Goal: Information Seeking & Learning: Learn about a topic

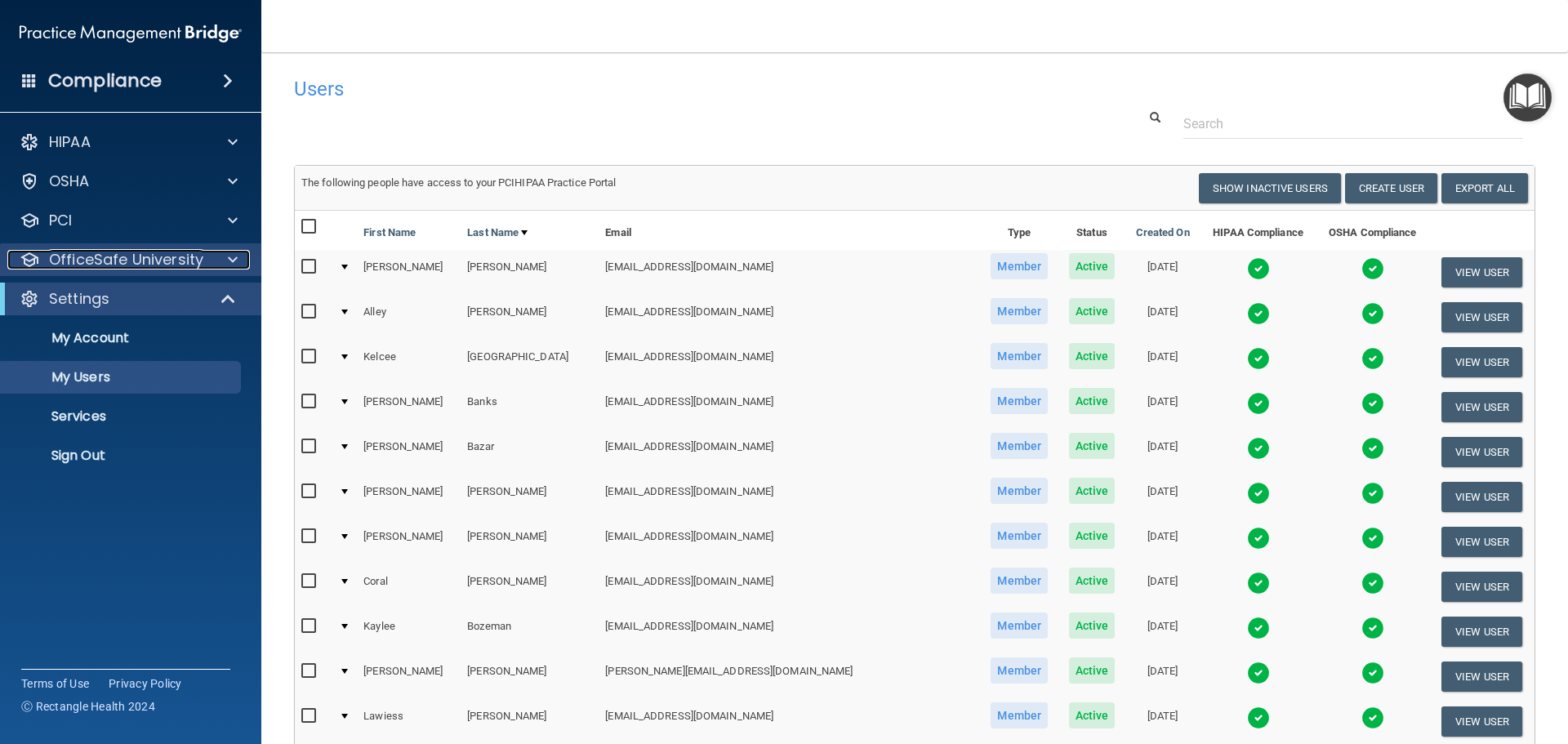
click at [77, 264] on p "OfficeSafe University" at bounding box center [127, 259] width 154 height 20
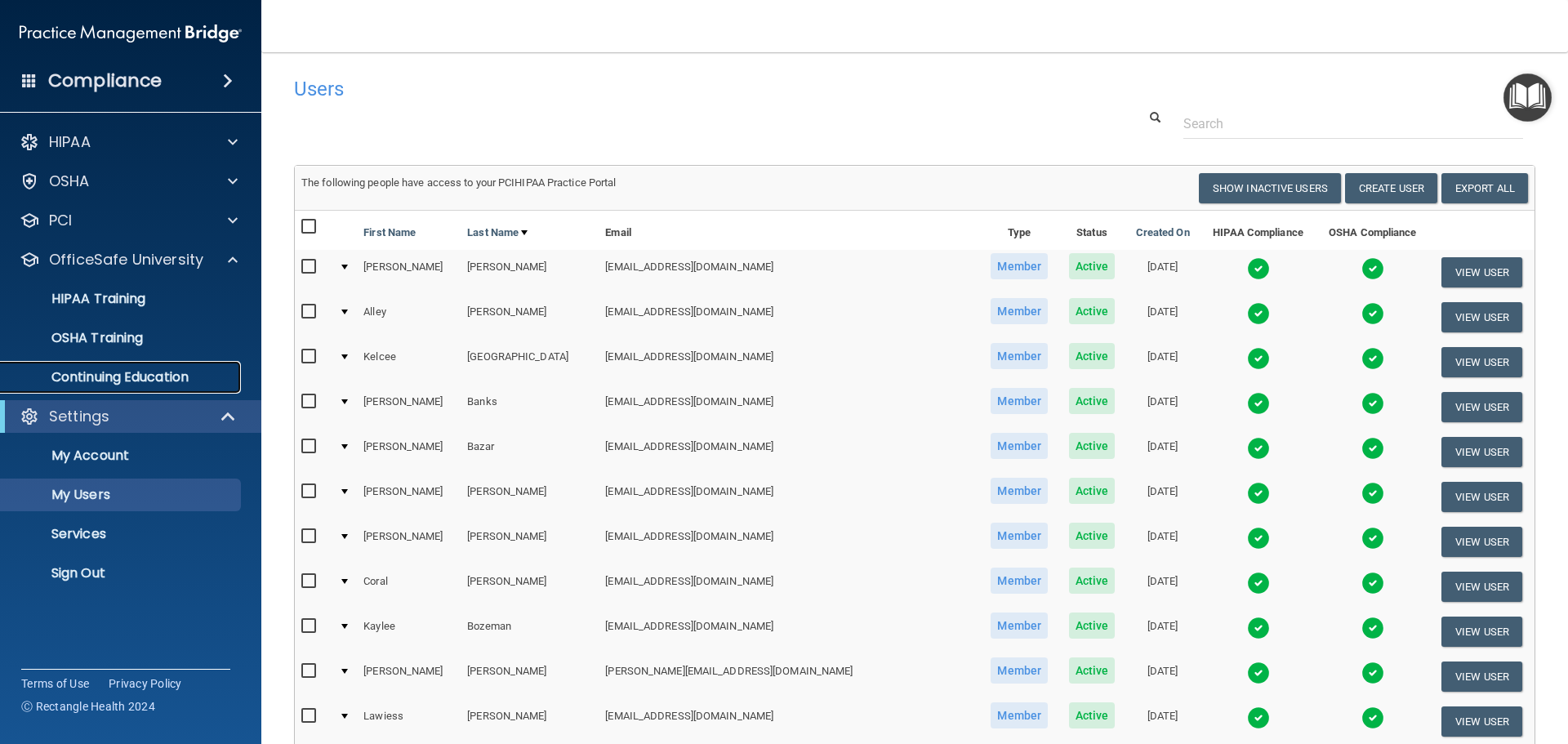
click at [95, 380] on p "Continuing Education" at bounding box center [122, 377] width 223 height 16
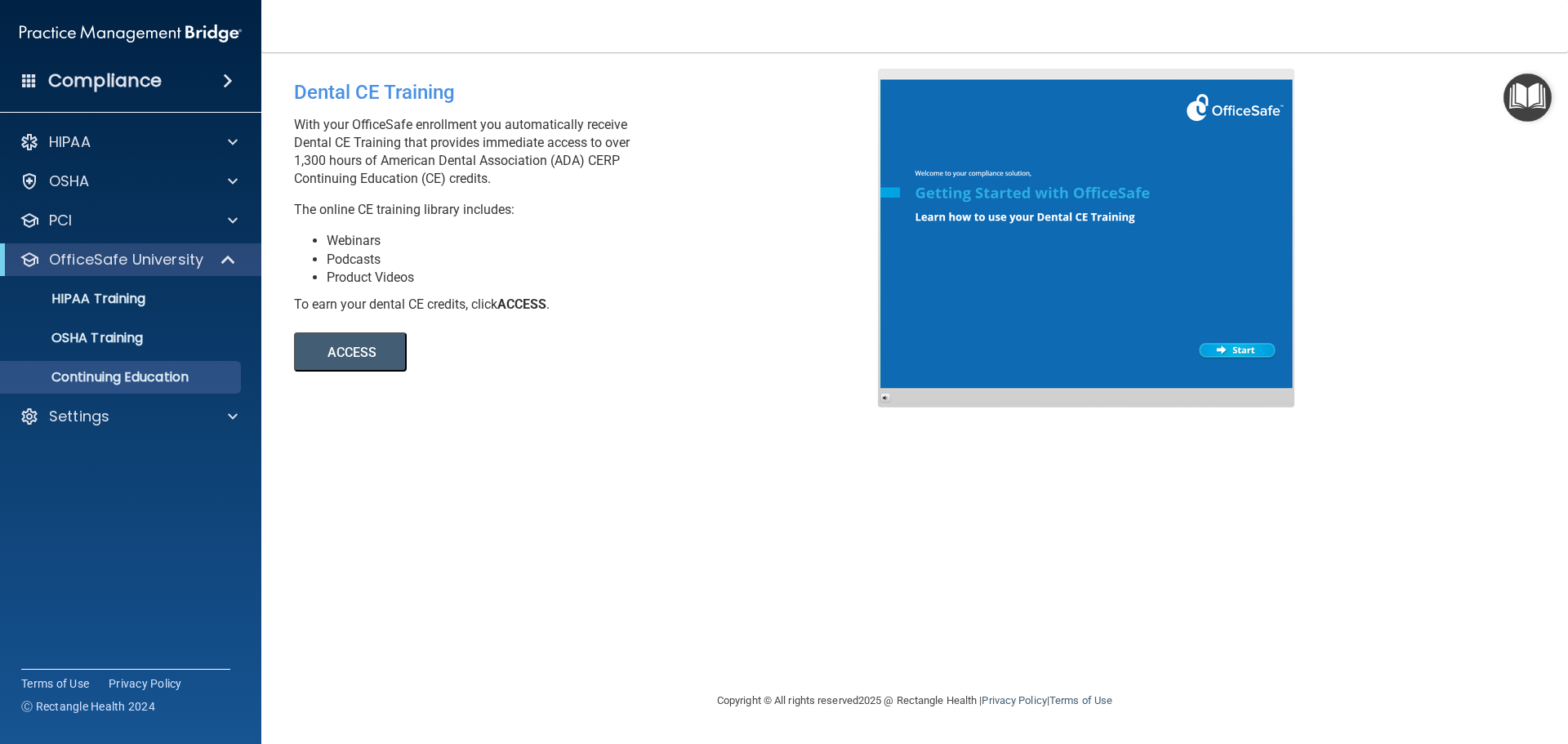
click at [339, 357] on button "ACCESS" at bounding box center [351, 352] width 113 height 39
click at [100, 422] on p "Settings" at bounding box center [79, 416] width 60 height 20
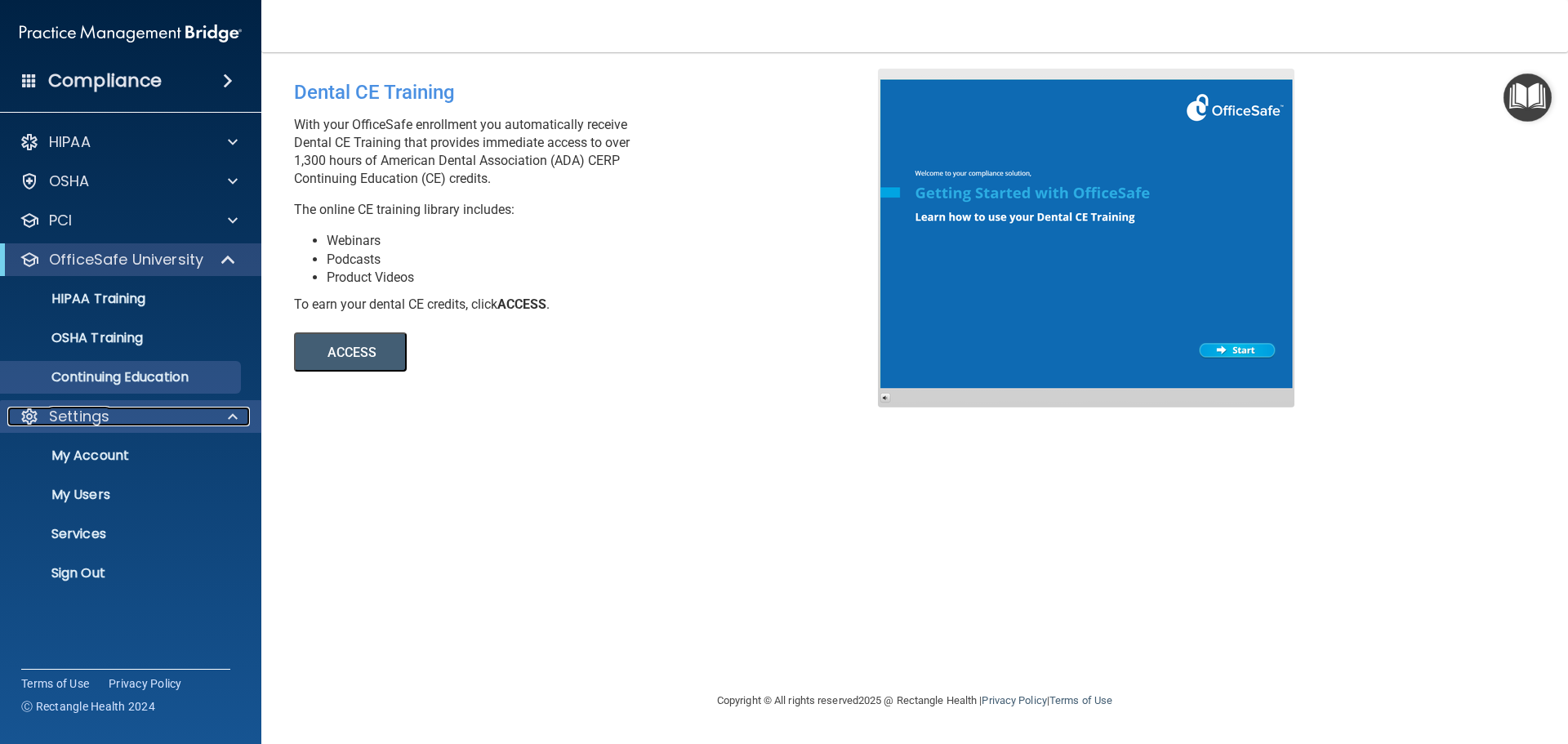
click at [91, 407] on p "Settings" at bounding box center [79, 416] width 60 height 20
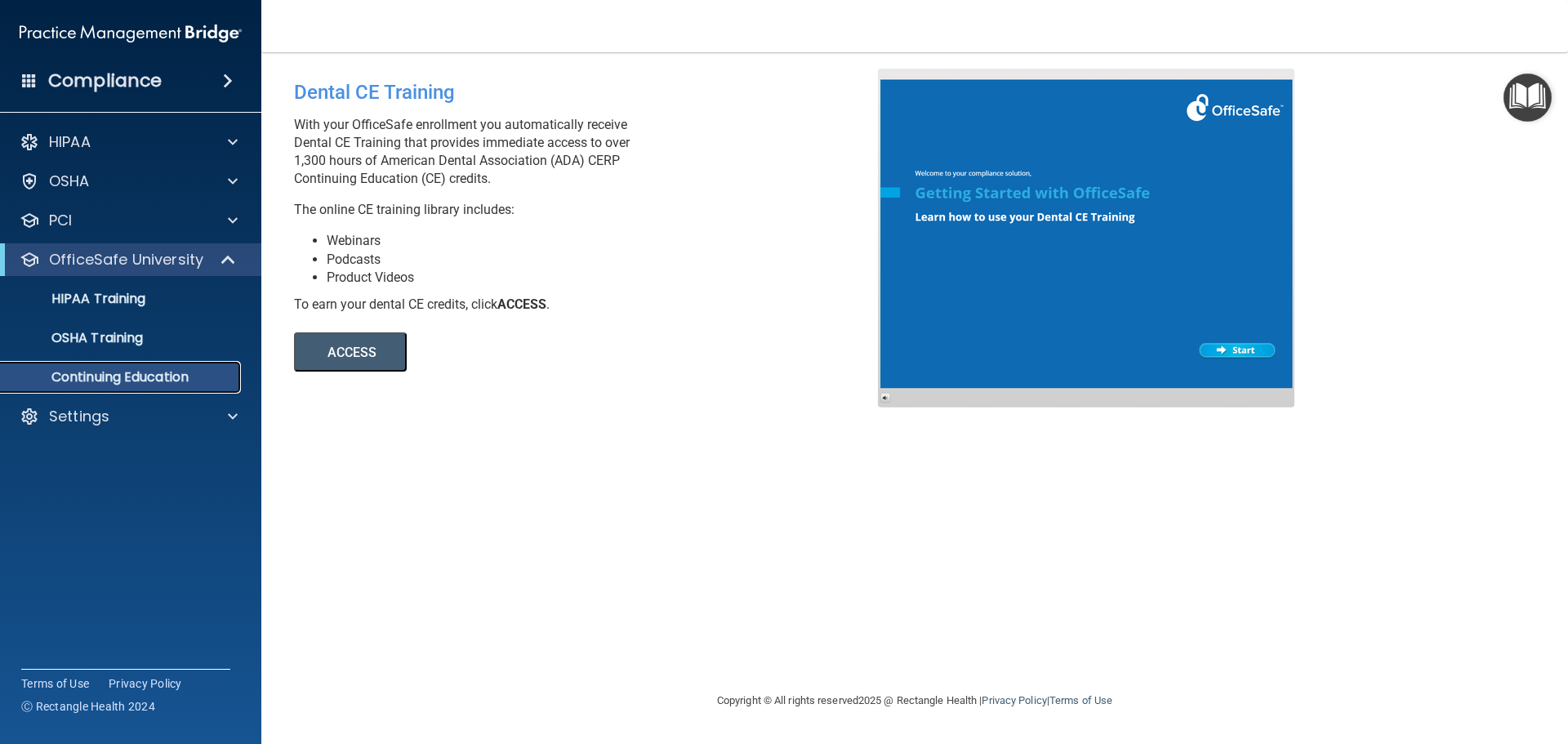
click at [168, 380] on p "Continuing Education" at bounding box center [122, 377] width 223 height 16
click at [96, 302] on p "HIPAA Training" at bounding box center [78, 299] width 135 height 16
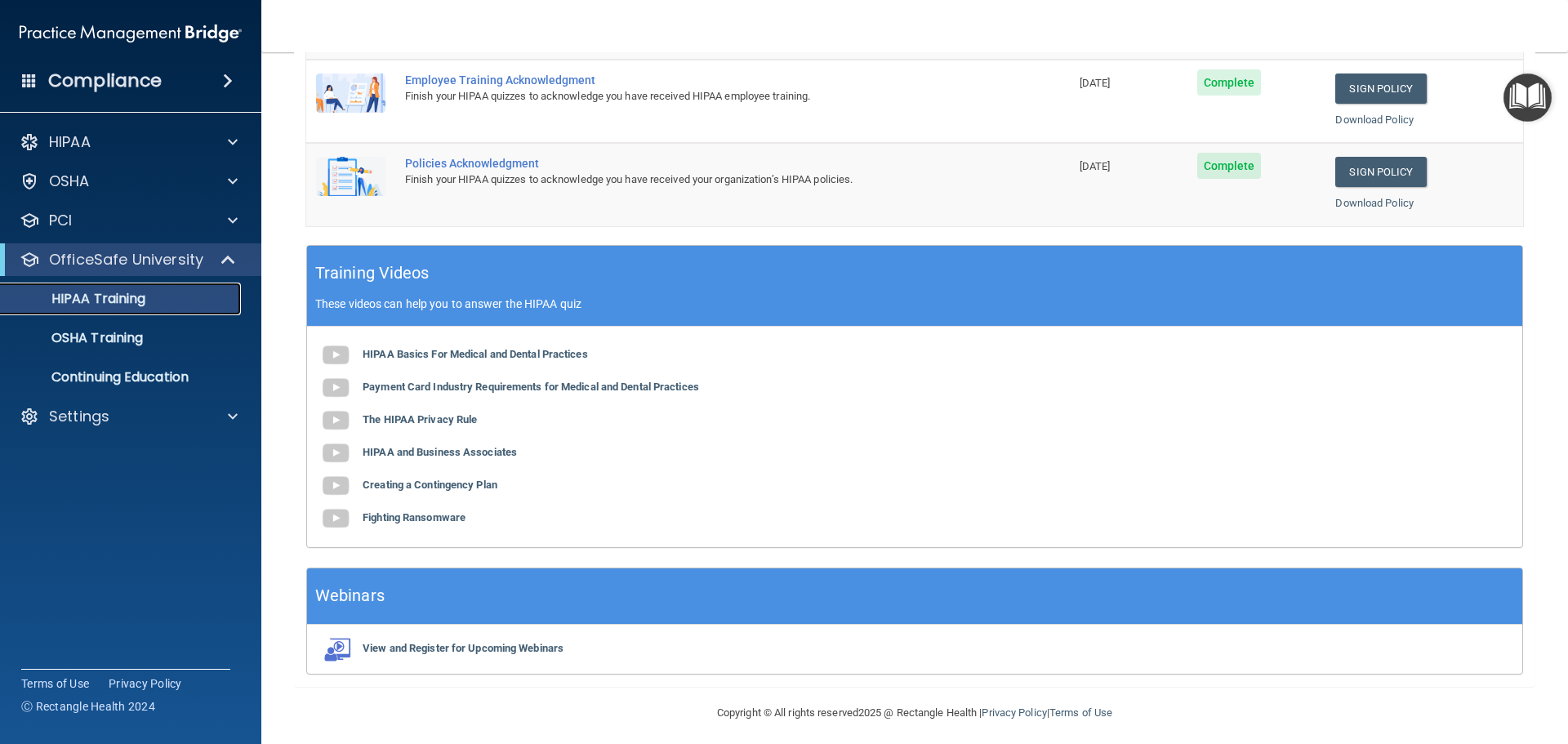
scroll to position [336, 0]
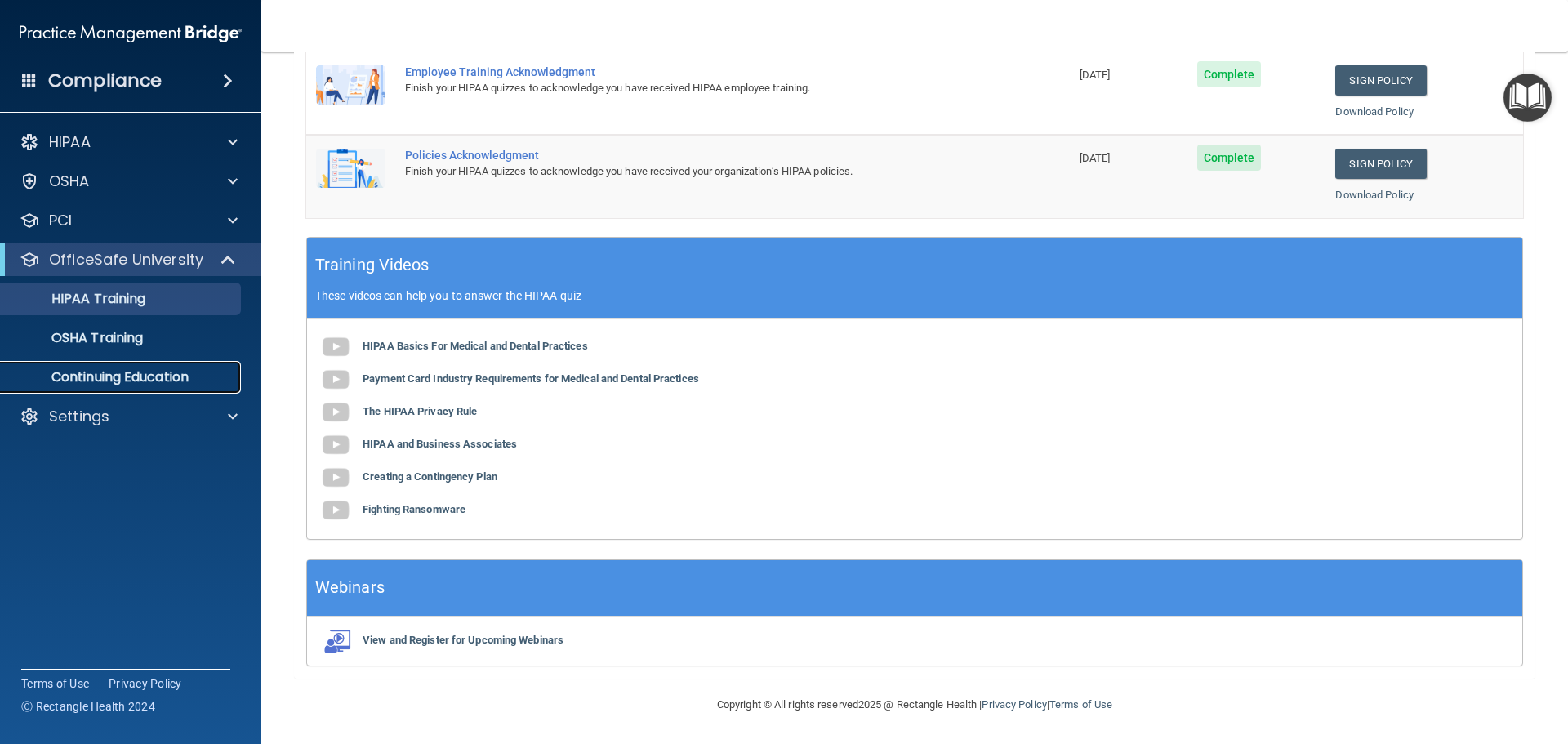
click at [113, 377] on p "Continuing Education" at bounding box center [122, 377] width 223 height 16
